Goal: Navigation & Orientation: Understand site structure

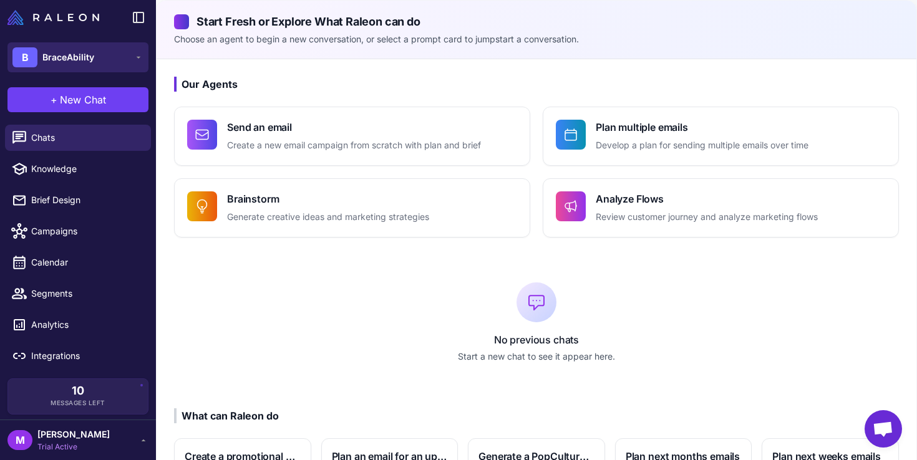
click at [115, 59] on button "B BraceAbility" at bounding box center [77, 57] width 141 height 30
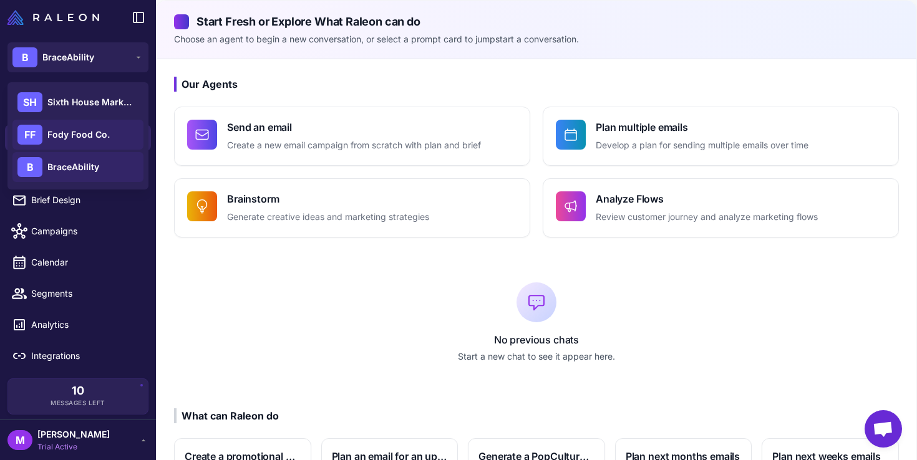
click at [85, 135] on span "Fody Food Co." at bounding box center [78, 135] width 62 height 14
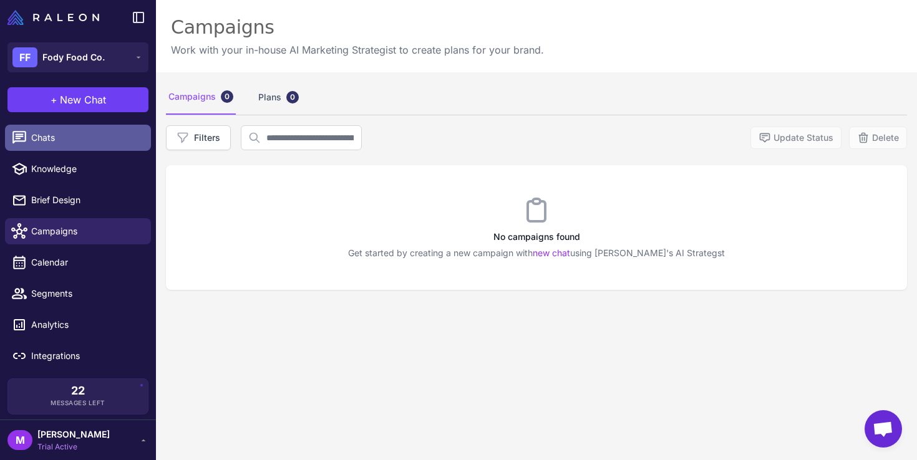
click at [92, 145] on link "Chats" at bounding box center [78, 138] width 146 height 26
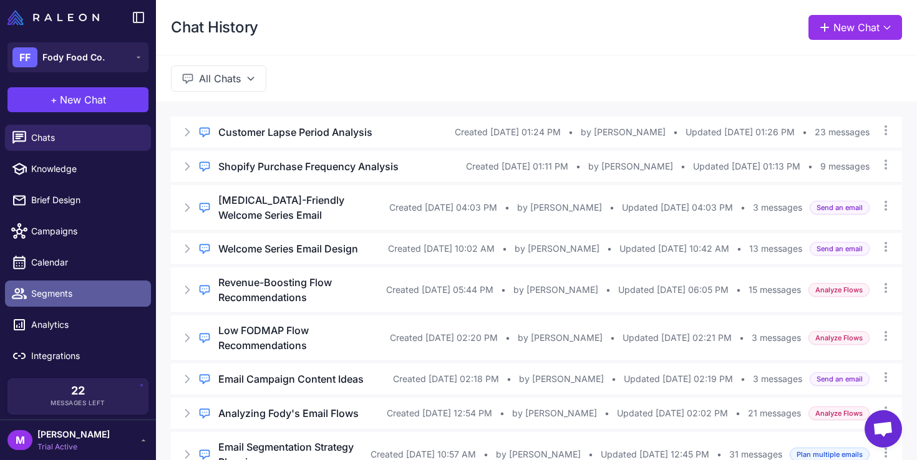
click at [52, 298] on span "Segments" at bounding box center [86, 294] width 110 height 14
